Goal: Task Accomplishment & Management: Manage account settings

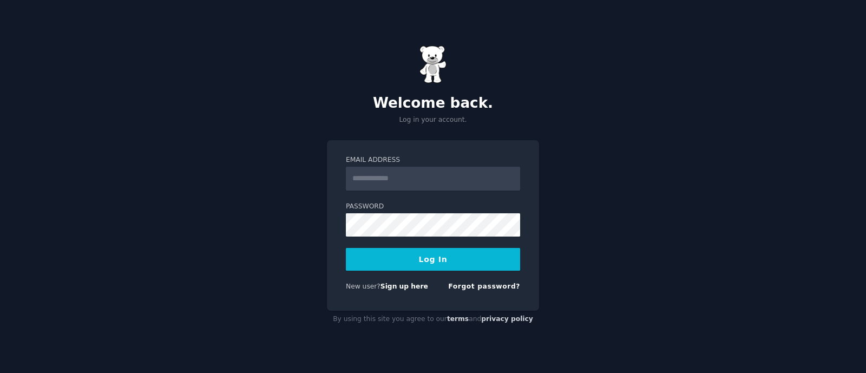
type input "**********"
click at [463, 241] on form "**********" at bounding box center [433, 225] width 174 height 140
click at [457, 263] on button "Log In" at bounding box center [433, 259] width 174 height 23
